Goal: Find specific page/section: Find specific page/section

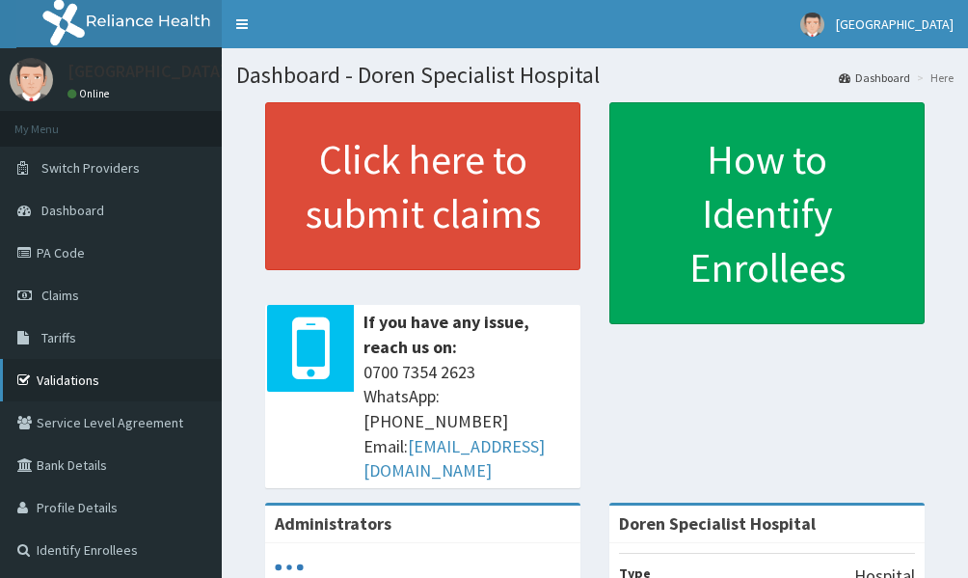
click at [72, 383] on link "Validations" at bounding box center [111, 380] width 222 height 42
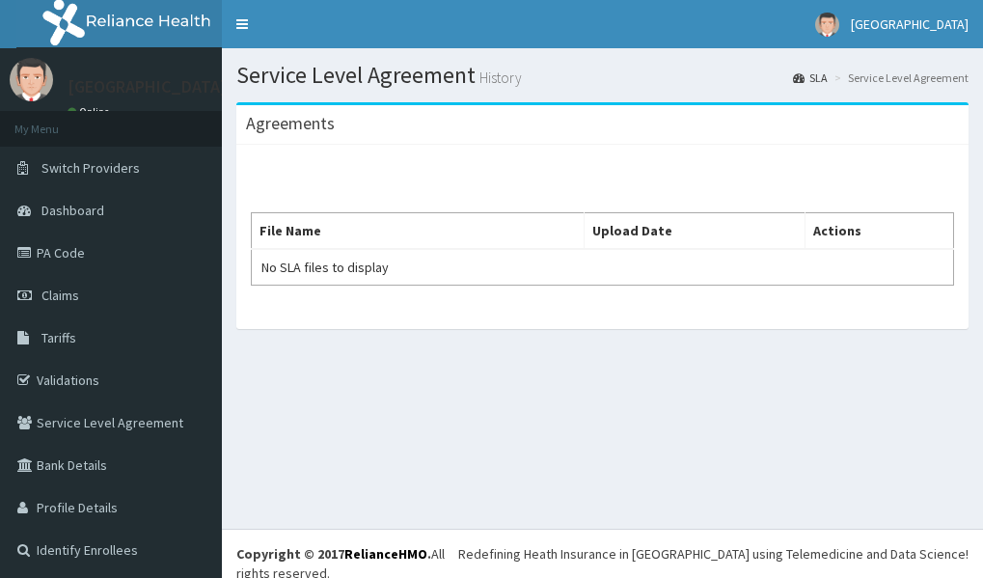
click at [95, 249] on link "PA Code" at bounding box center [111, 252] width 222 height 42
